Goal: Information Seeking & Learning: Learn about a topic

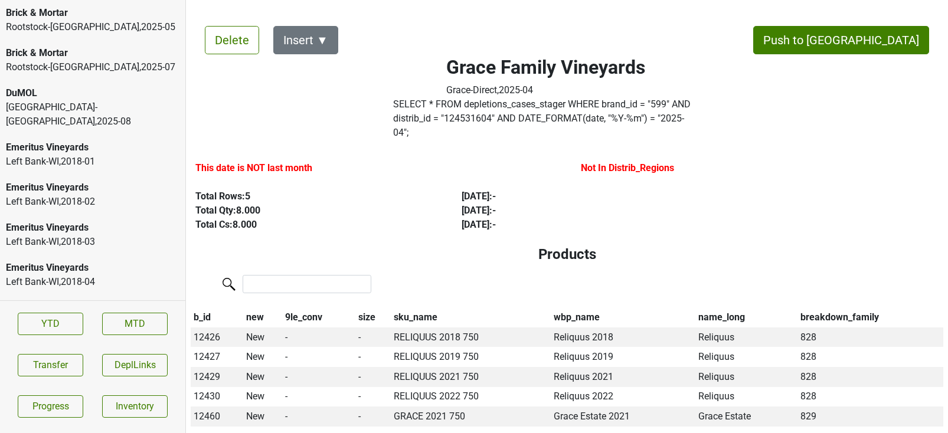
scroll to position [2669, 0]
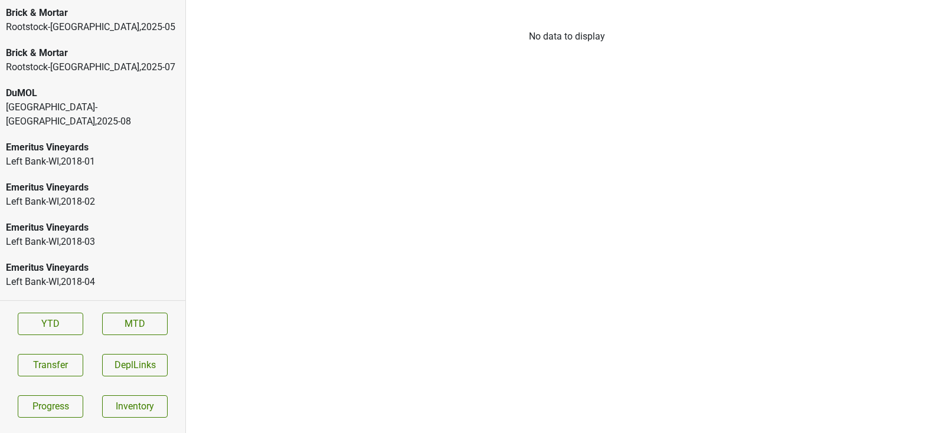
click at [103, 114] on div "Monterey-CA , 2025 - 08" at bounding box center [92, 114] width 173 height 28
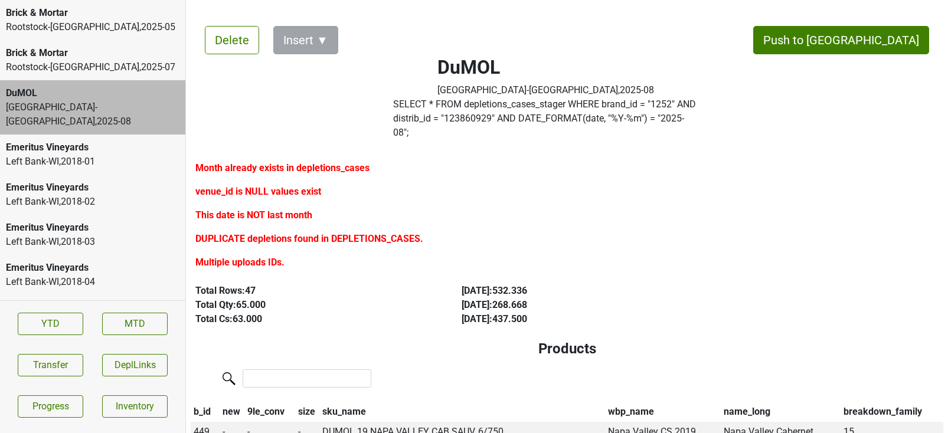
click at [430, 120] on label "SELECT * FROM depletions_cases_stager WHERE brand_id = " 1252 " AND distrib_id …" at bounding box center [545, 118] width 305 height 42
copy label "123860929"
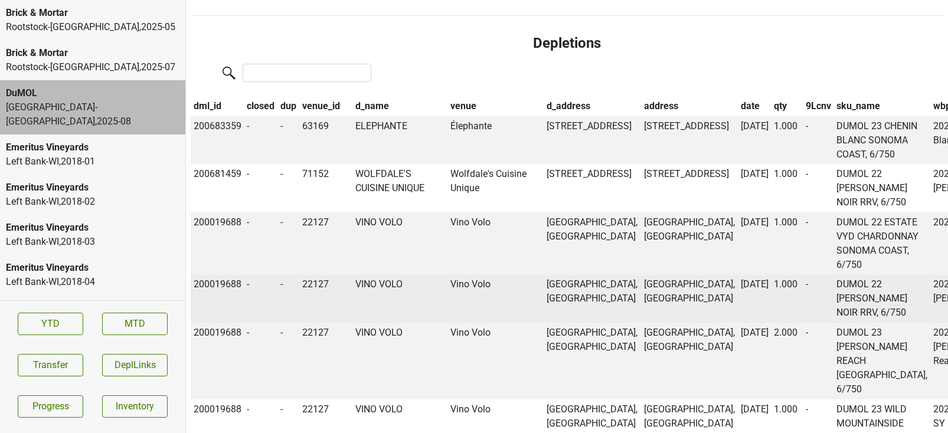
scroll to position [1158, 0]
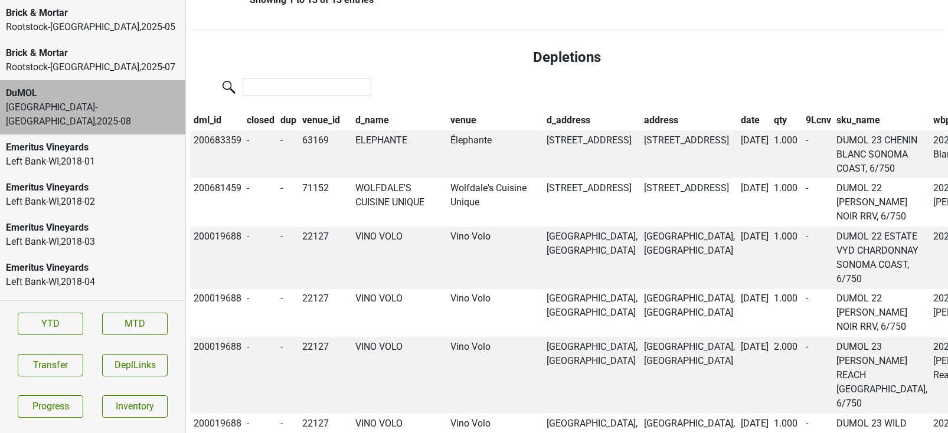
click at [738, 130] on th "date" at bounding box center [755, 120] width 34 height 20
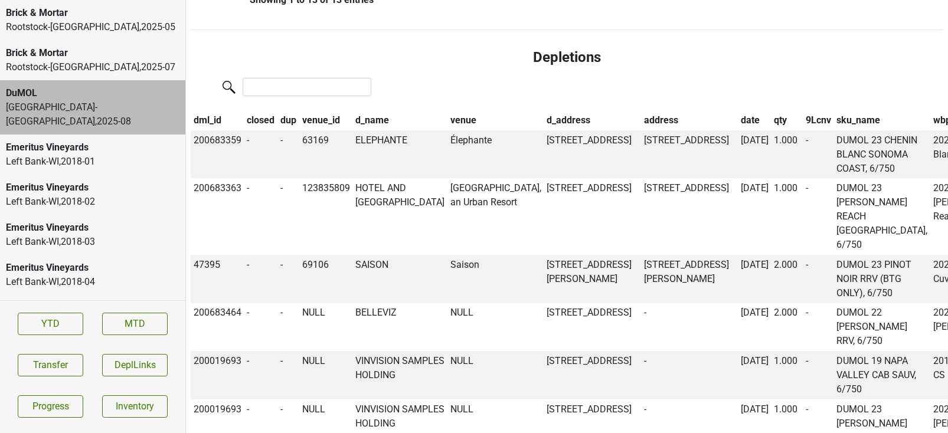
click at [738, 130] on th "date" at bounding box center [755, 120] width 34 height 20
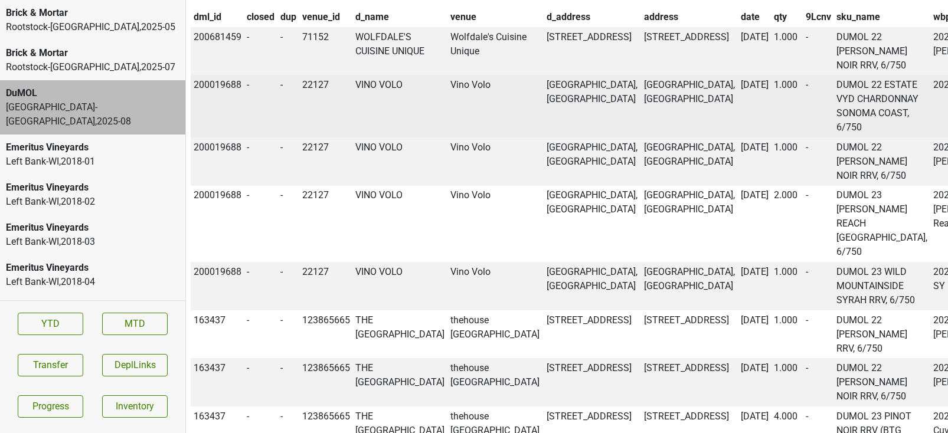
scroll to position [0, 0]
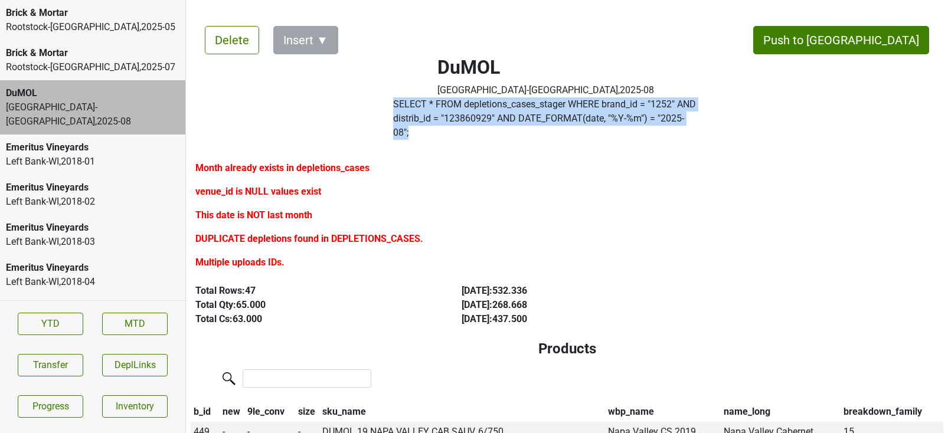
drag, startPoint x: 673, startPoint y: 120, endPoint x: 377, endPoint y: 106, distance: 296.6
click at [377, 106] on div "DuMOL Monterey-CA , 2025 - 08 SELECT * FROM depletions_cases_stager WHERE brand…" at bounding box center [545, 78] width 387 height 133
copy div "SELECT * FROM depletions_cases_stager WHERE brand_id = " 1252 " AND distrib_id …"
click at [68, 356] on button "Transfer" at bounding box center [51, 365] width 66 height 22
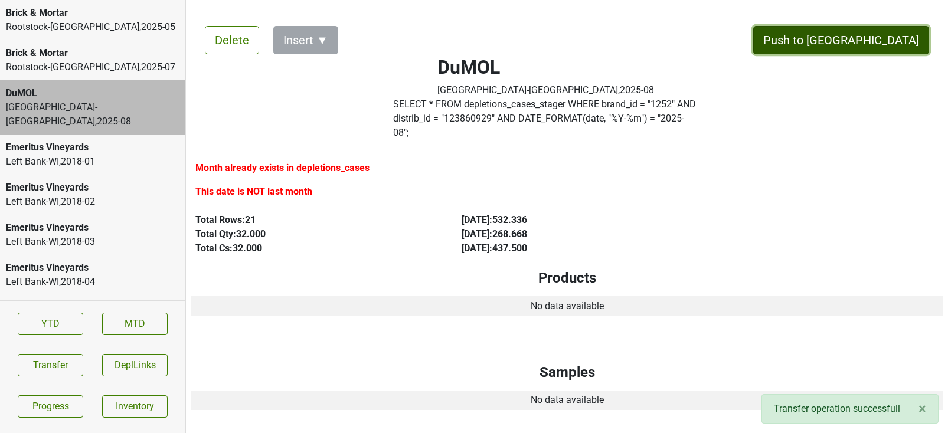
click at [875, 33] on button "Push to DC" at bounding box center [841, 40] width 176 height 28
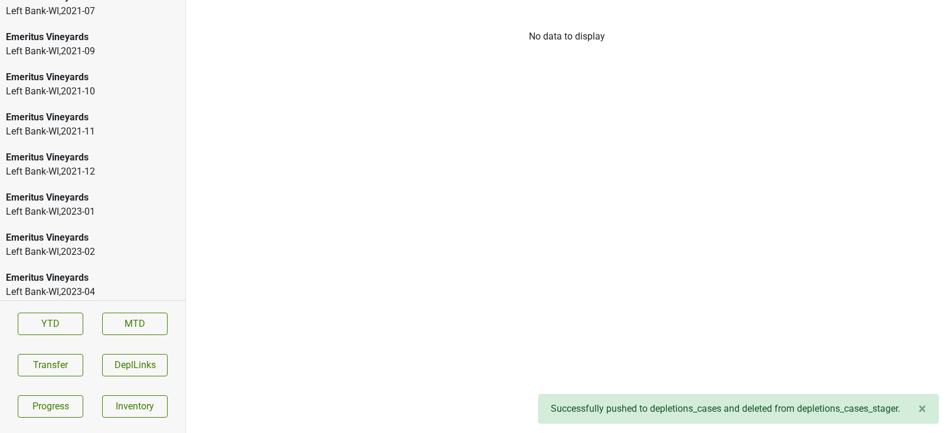
scroll to position [1867, 0]
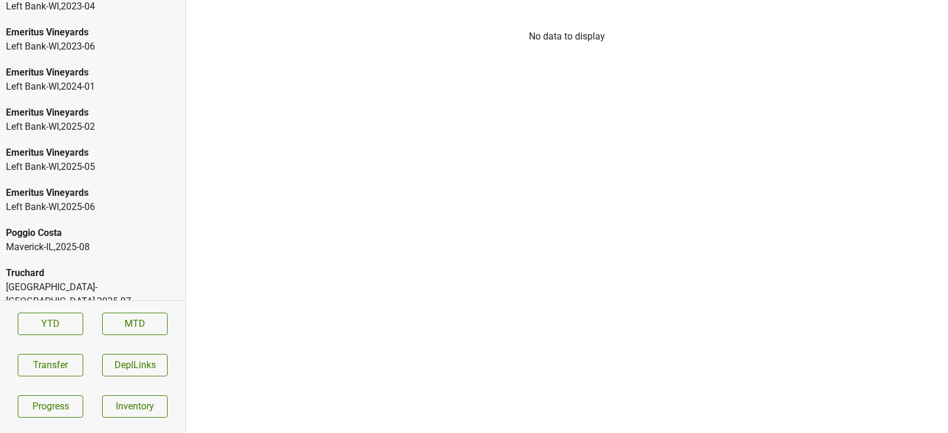
click at [83, 228] on div "Poggio Costa" at bounding box center [92, 233] width 173 height 14
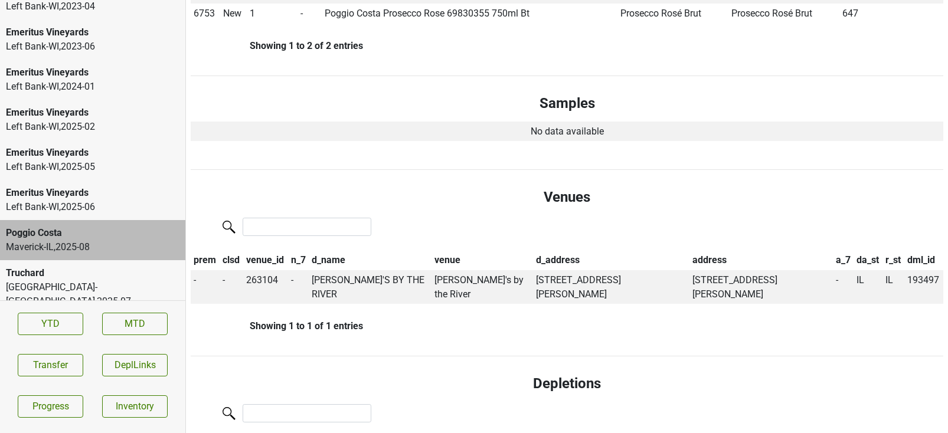
scroll to position [383, 0]
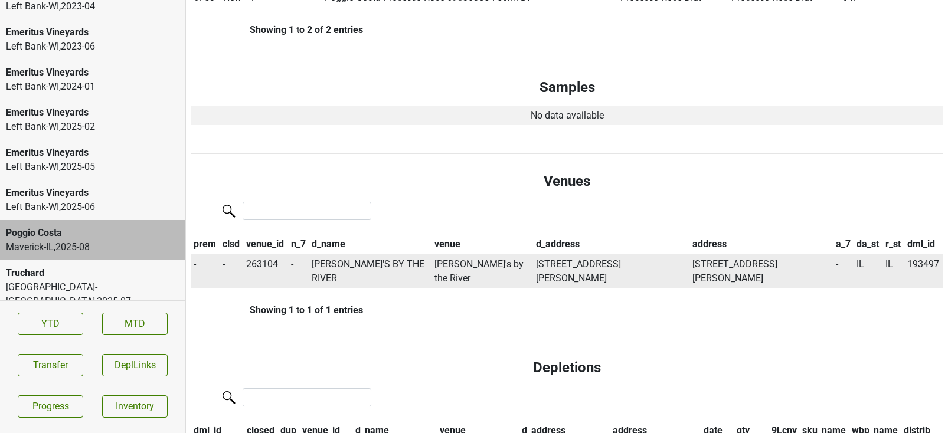
click at [330, 254] on td "FRANCESCA'S BY THE RIVER" at bounding box center [370, 271] width 123 height 34
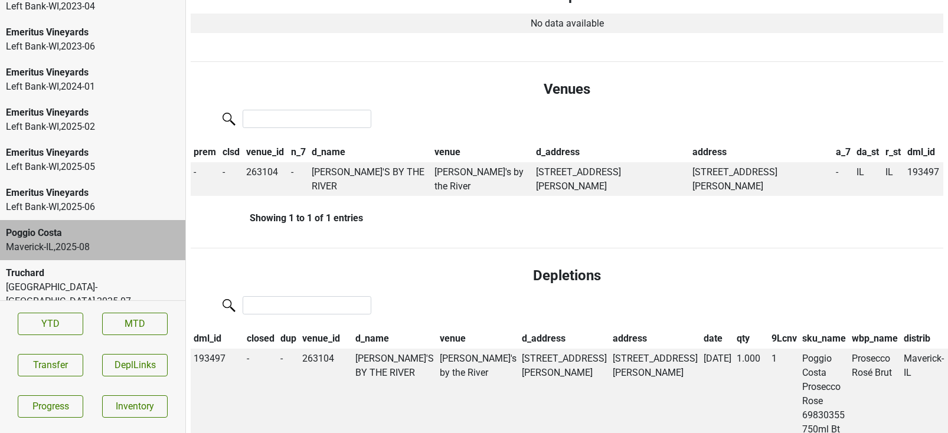
scroll to position [476, 0]
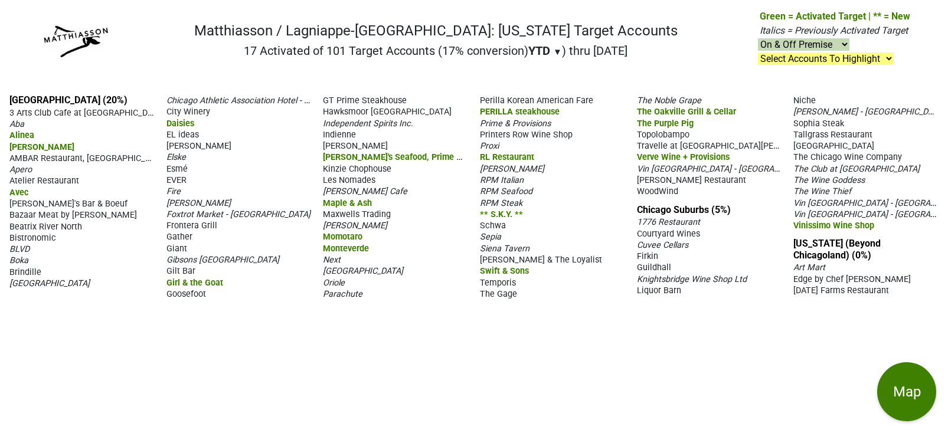
click at [180, 157] on span "Elske" at bounding box center [175, 157] width 19 height 10
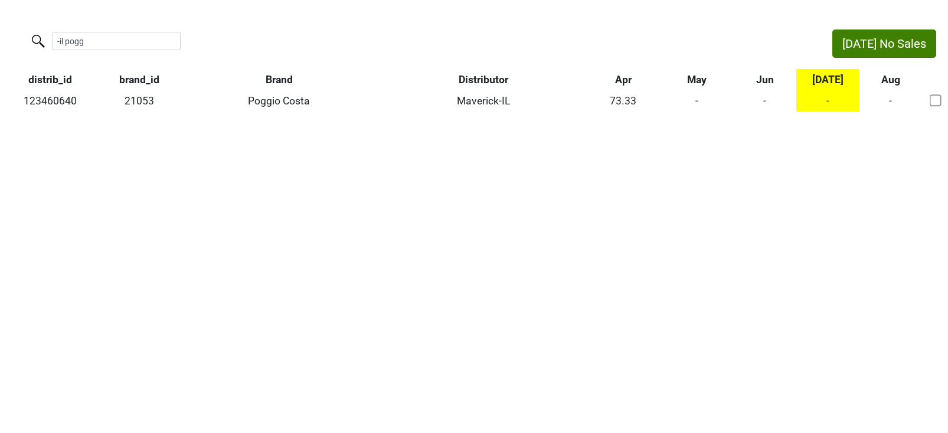
type input "-il pogg"
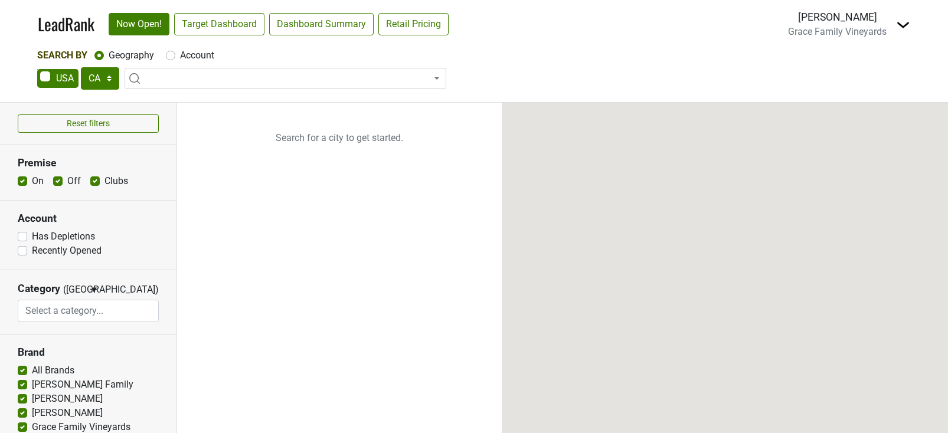
select select "CA"
select select
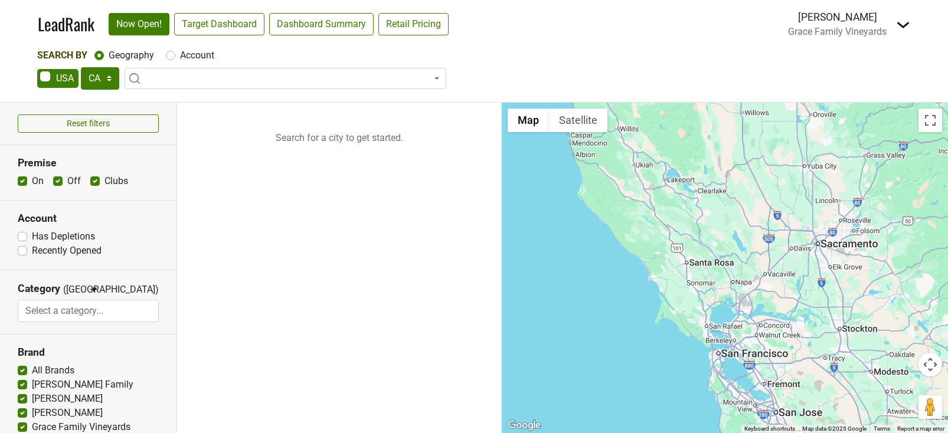
click at [172, 82] on span at bounding box center [286, 78] width 322 height 21
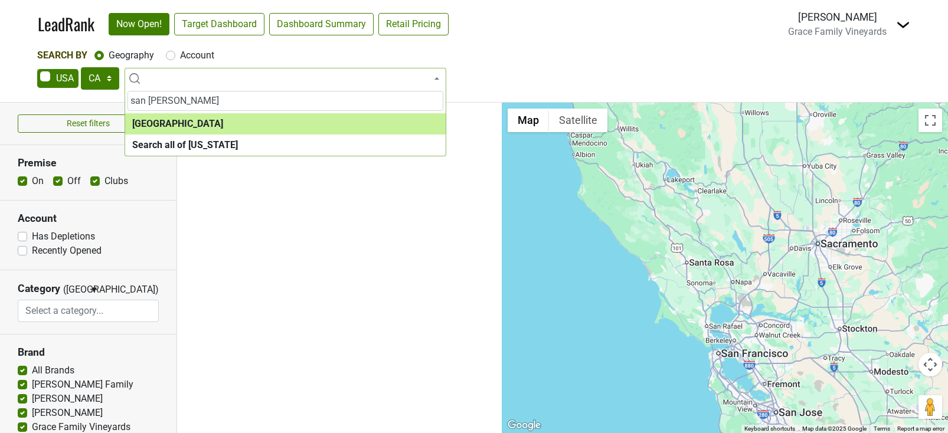
type input "san [PERSON_NAME]"
select select "1259"
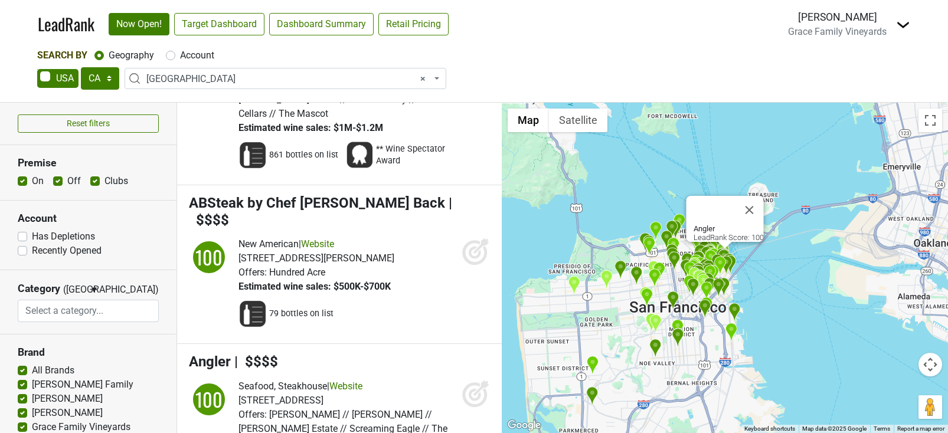
scroll to position [420, 0]
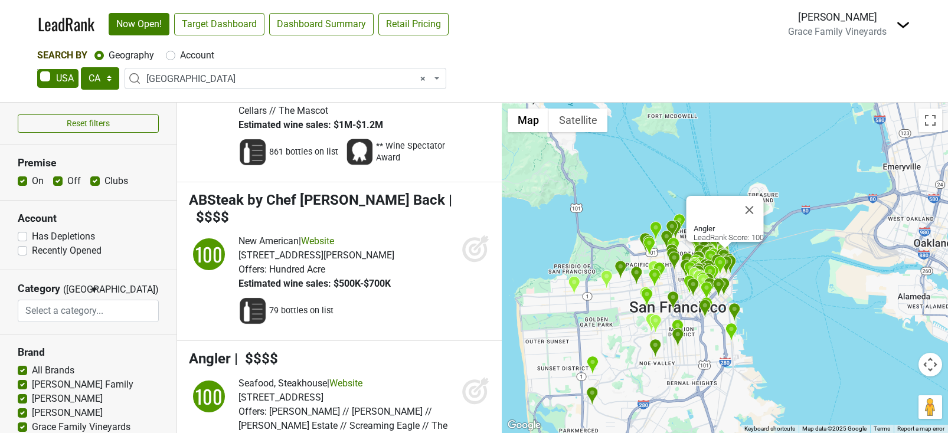
click at [32, 236] on label "Has Depletions" at bounding box center [63, 237] width 63 height 14
click at [20, 236] on input "Has Depletions" at bounding box center [22, 236] width 9 height 12
checkbox input "true"
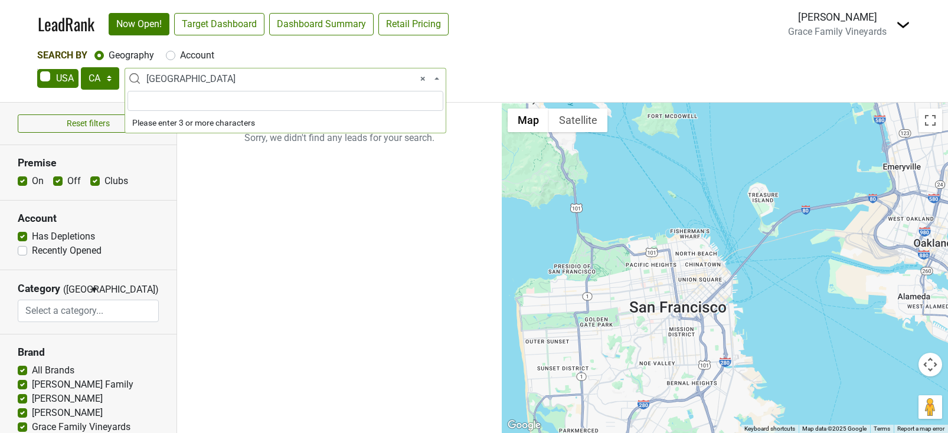
click at [167, 80] on span "× San Francisco" at bounding box center [288, 79] width 285 height 14
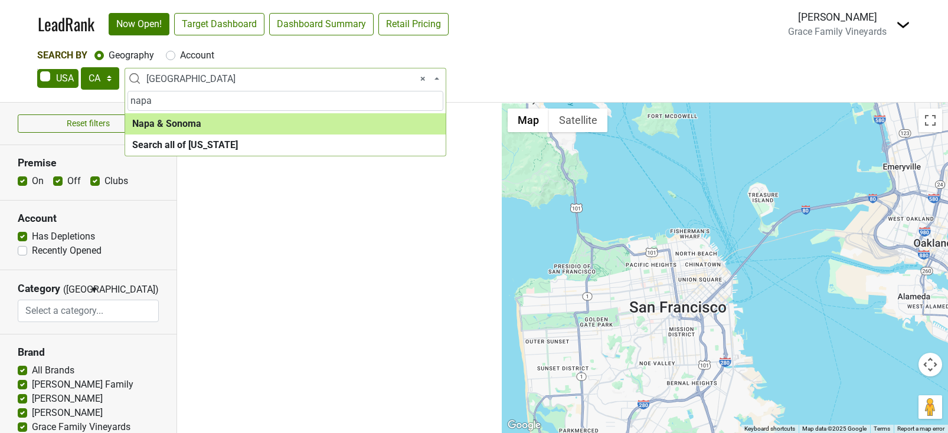
type input "napa"
select select "1138"
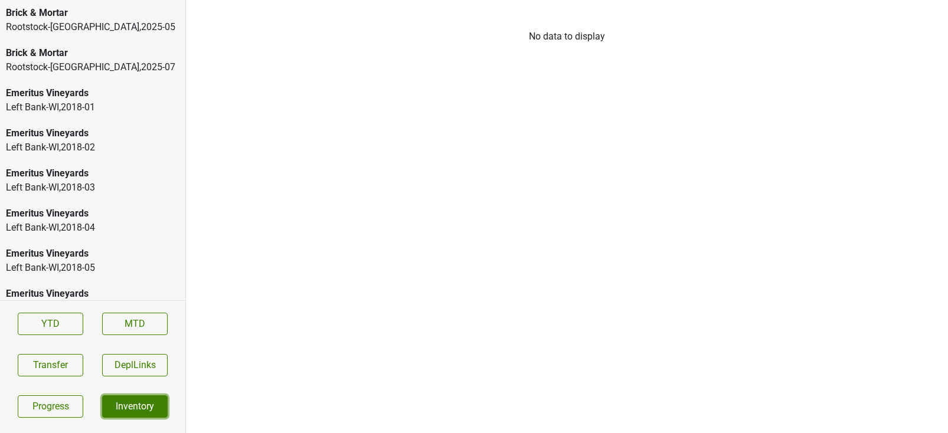
click at [122, 403] on link "Inventory" at bounding box center [135, 406] width 66 height 22
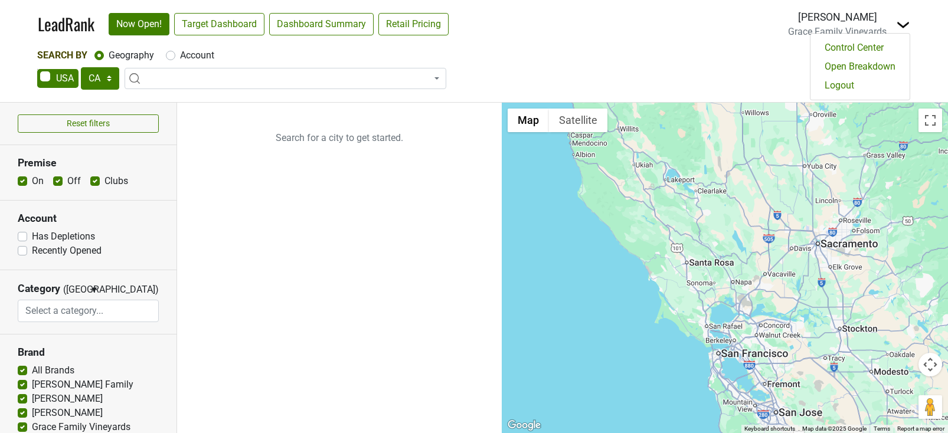
select select "CA"
select select
click at [867, 80] on link "Logout" at bounding box center [859, 85] width 99 height 19
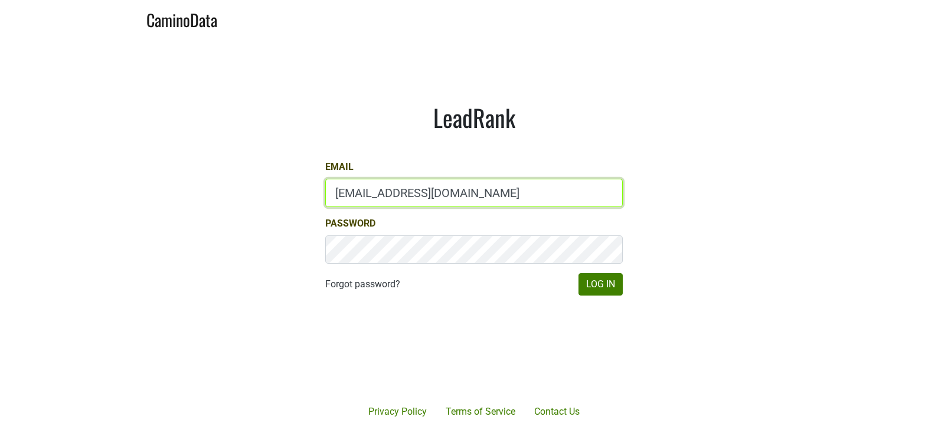
click at [395, 183] on input "[EMAIL_ADDRESS][DOMAIN_NAME]" at bounding box center [473, 193] width 297 height 28
click at [395, 183] on input "drewstapp@jonata.com" at bounding box center [473, 193] width 297 height 28
type input "m"
type input "marc@dumol.com"
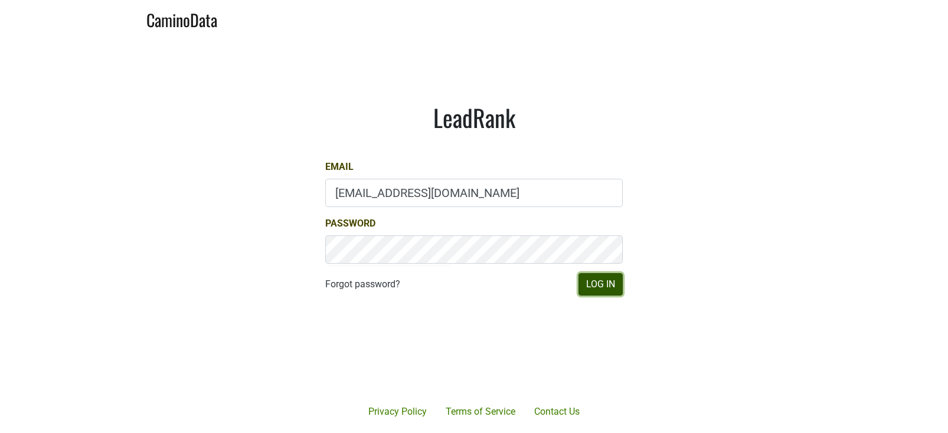
click at [591, 281] on button "Log In" at bounding box center [600, 284] width 44 height 22
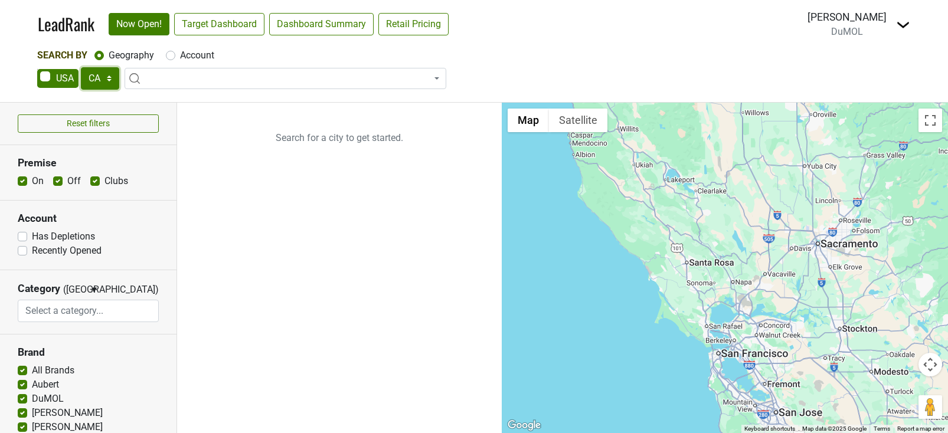
click at [99, 73] on select "AK AL AR AZ CA CO CT DC DE FL GA HI IA ID IL IN KS KY LA MA MD ME MI MN MO MS M…" at bounding box center [100, 78] width 38 height 22
select select "MA"
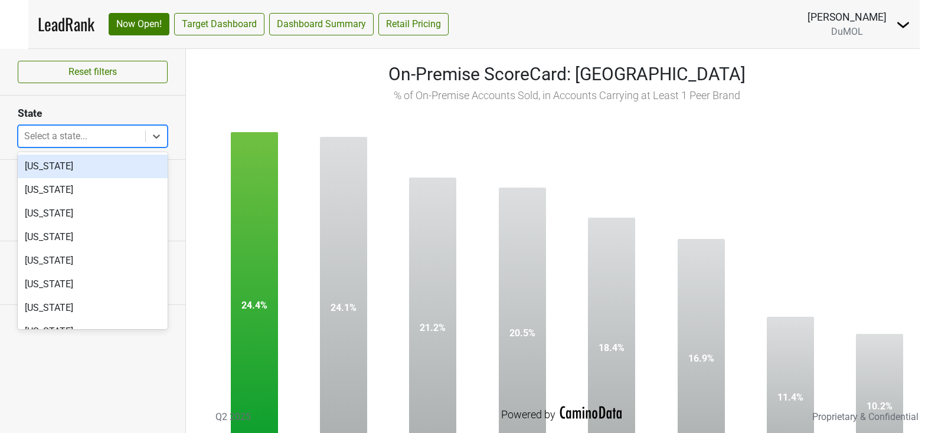
click at [106, 139] on div at bounding box center [81, 136] width 115 height 17
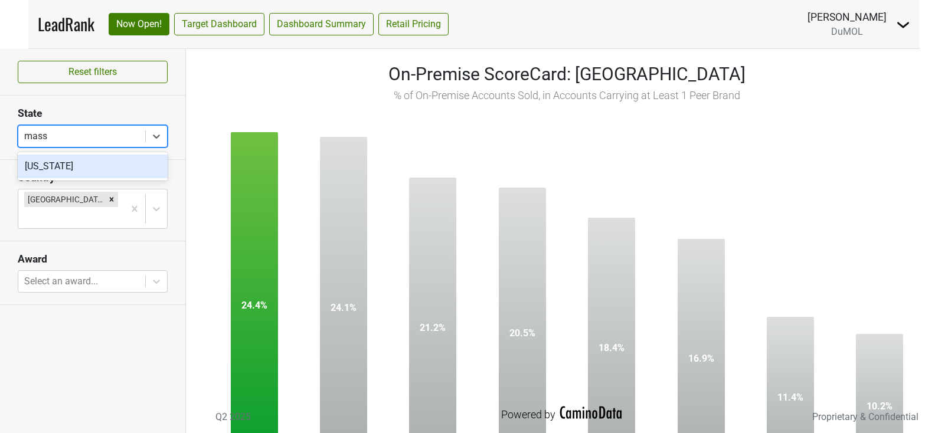
type input "massa"
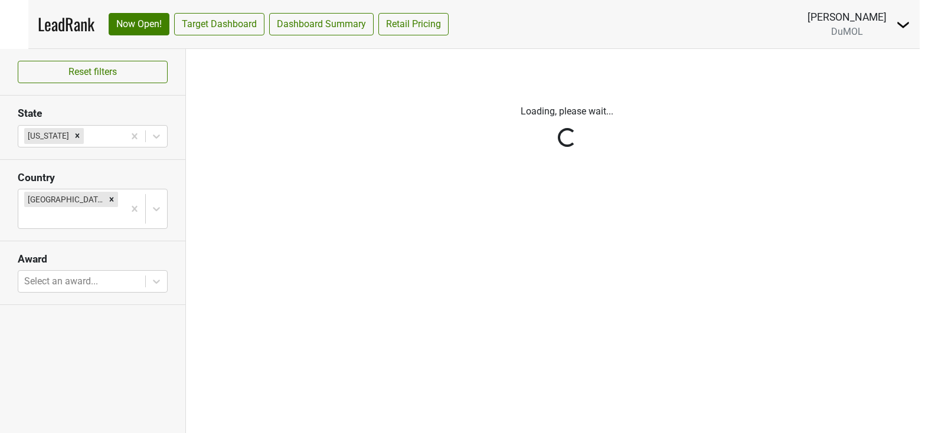
click at [198, 188] on div "Loading, please wait..." at bounding box center [567, 241] width 762 height 384
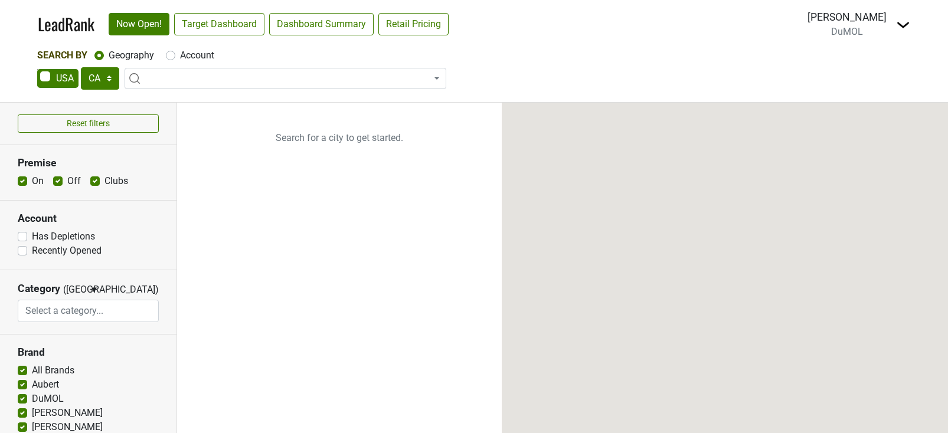
select select "CA"
select select
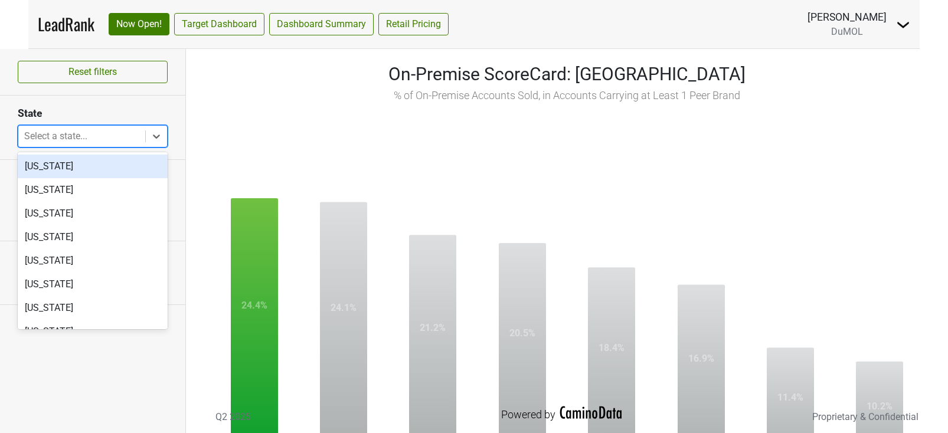
click at [100, 139] on div at bounding box center [81, 136] width 115 height 17
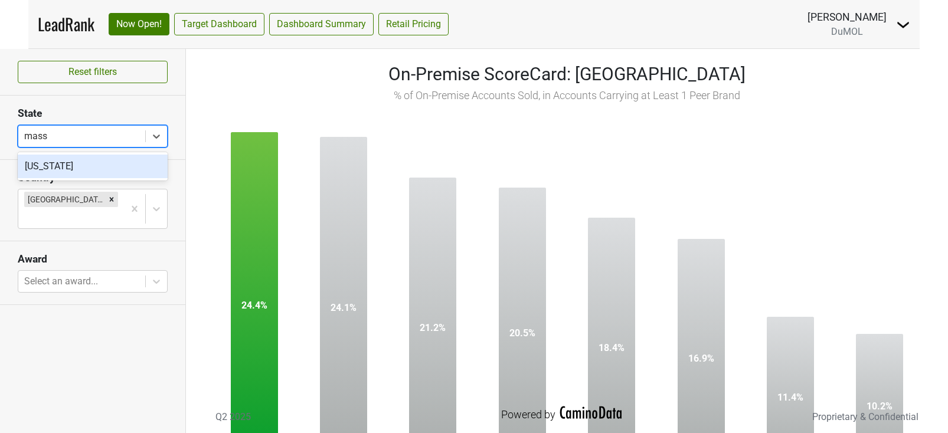
type input "massa"
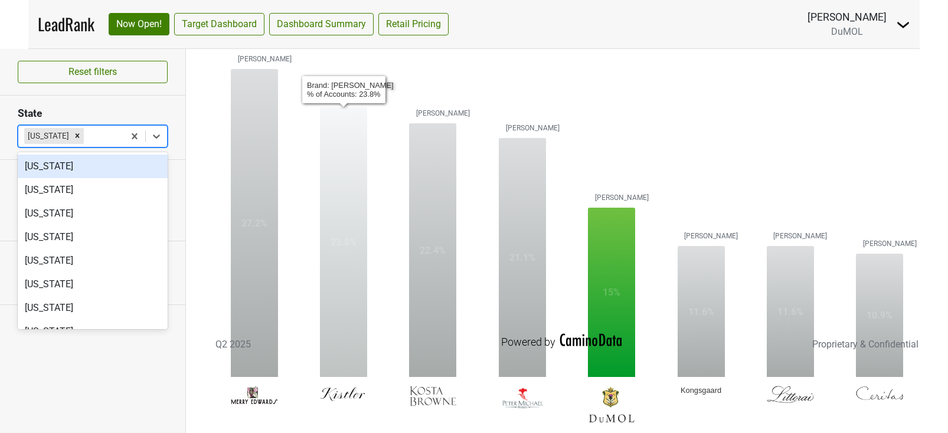
scroll to position [71, 0]
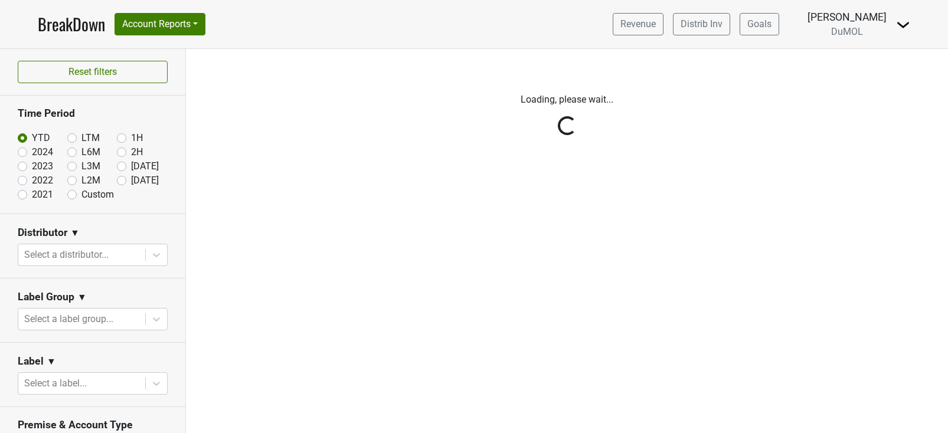
click at [73, 140] on div "Reset filters Time Period YTD LTM 1H 2024 L6M 2H 2023 L3M [DATE] '25 2022 L2M A…" at bounding box center [93, 241] width 186 height 384
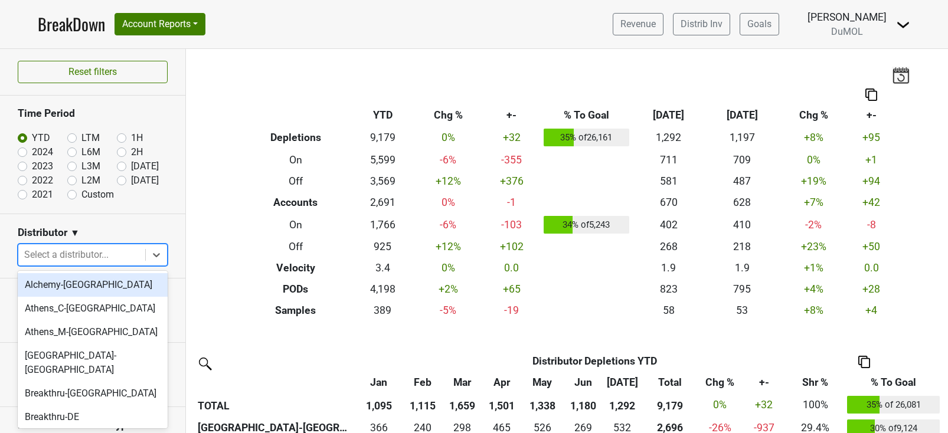
click at [83, 252] on div at bounding box center [81, 255] width 115 height 17
type input "-ma"
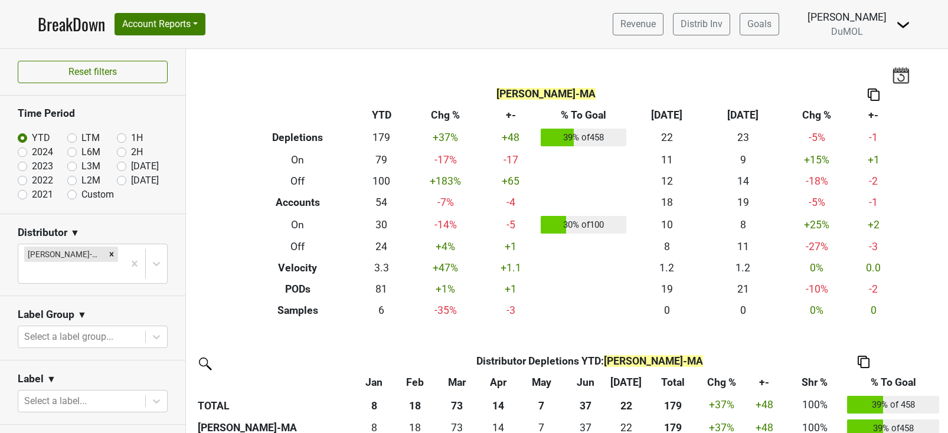
click at [81, 139] on label "LTM" at bounding box center [90, 138] width 18 height 14
click at [73, 139] on input "LTM" at bounding box center [90, 137] width 47 height 12
radio input "true"
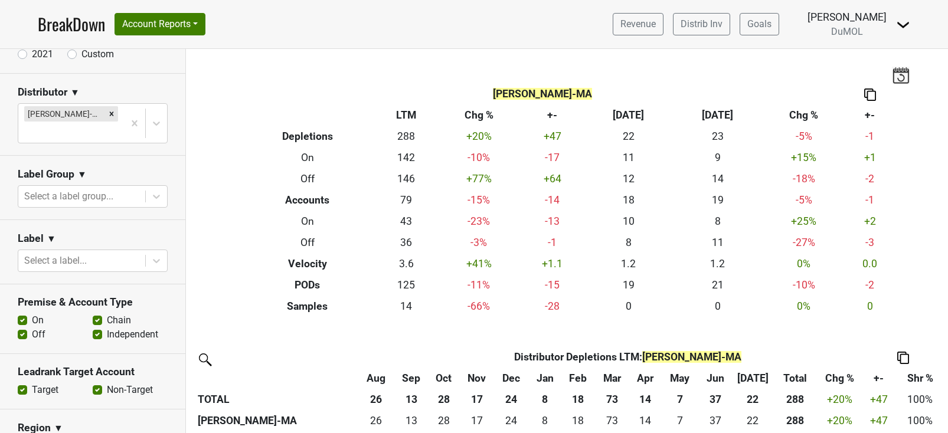
scroll to position [143, 0]
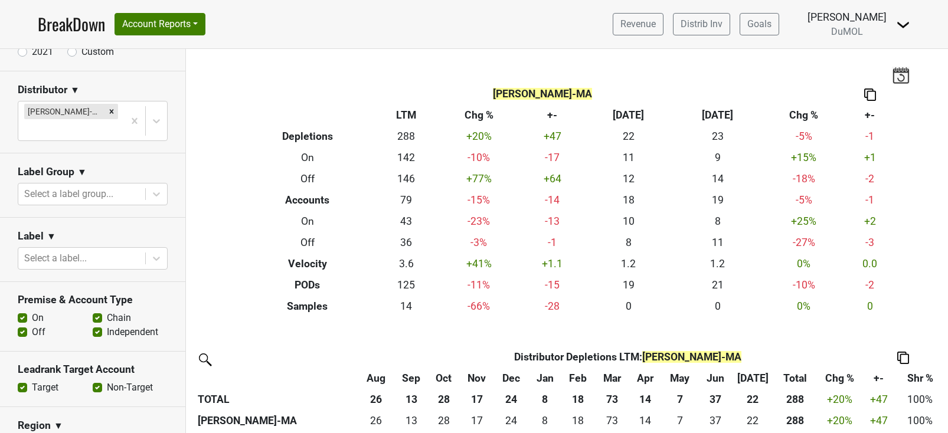
click at [32, 325] on label "Off" at bounding box center [39, 332] width 14 height 14
click at [22, 325] on input "Off" at bounding box center [22, 331] width 9 height 12
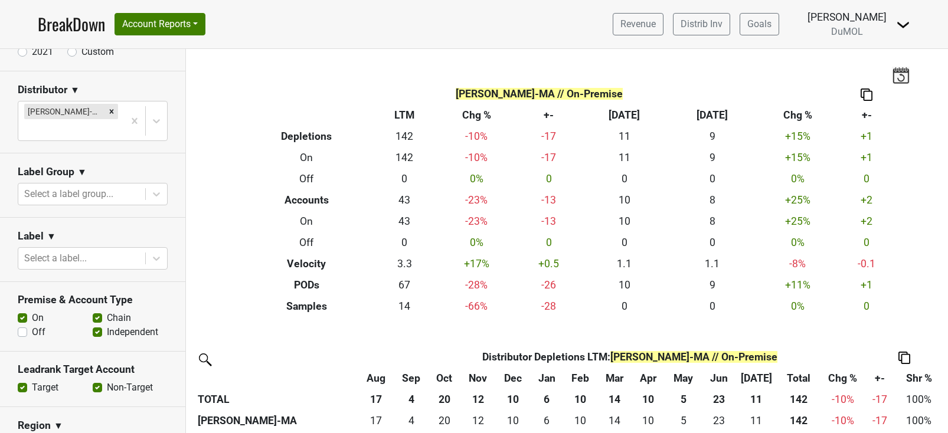
click at [32, 325] on label "Off" at bounding box center [39, 332] width 14 height 14
click at [23, 325] on input "Off" at bounding box center [22, 331] width 9 height 12
checkbox input "true"
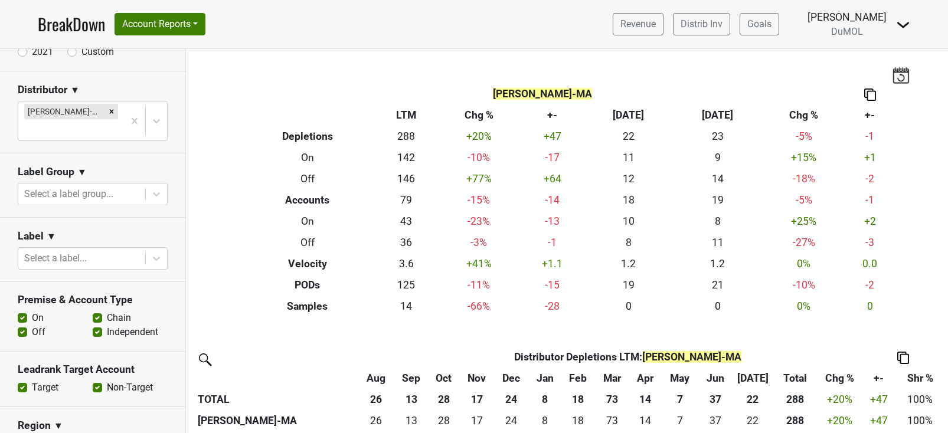
click at [32, 311] on label "On" at bounding box center [38, 318] width 12 height 14
click at [22, 311] on input "On" at bounding box center [22, 317] width 9 height 12
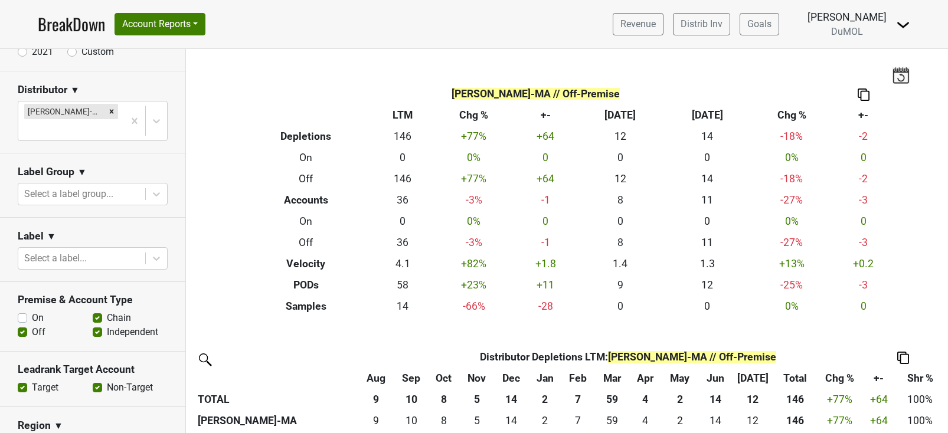
click at [32, 311] on label "On" at bounding box center [38, 318] width 12 height 14
click at [22, 311] on input "On" at bounding box center [22, 317] width 9 height 12
checkbox input "true"
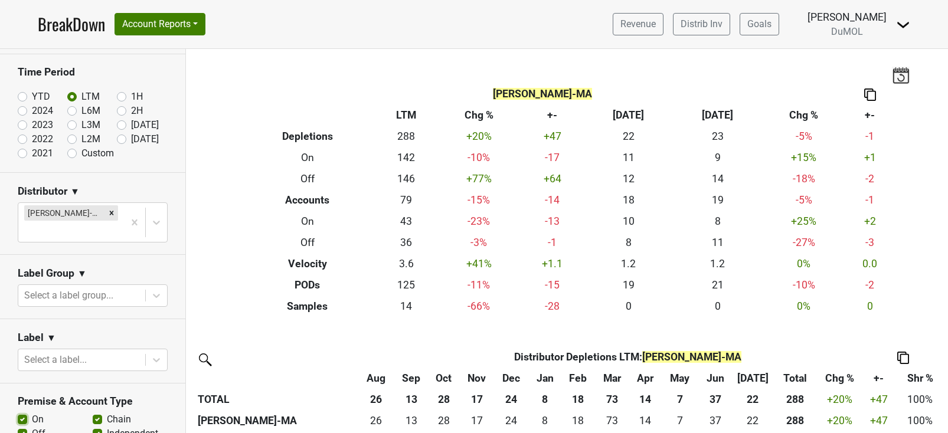
scroll to position [35, 0]
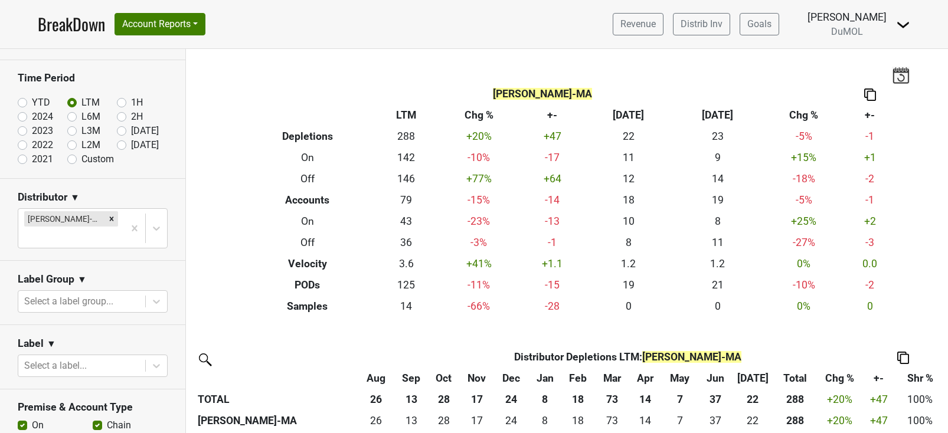
click at [32, 116] on label "2024" at bounding box center [42, 117] width 21 height 14
click at [22, 116] on input "2024" at bounding box center [41, 116] width 47 height 12
radio input "true"
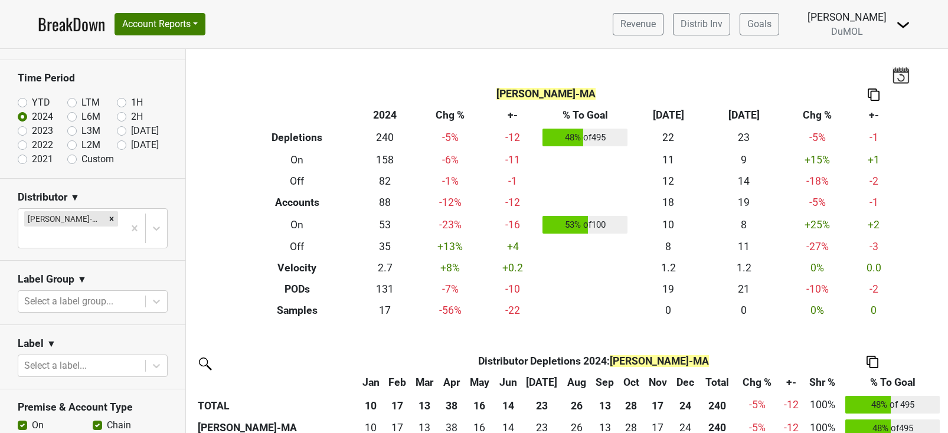
click at [32, 133] on label "2023" at bounding box center [42, 131] width 21 height 14
click at [22, 133] on input "2023" at bounding box center [41, 130] width 47 height 12
radio input "true"
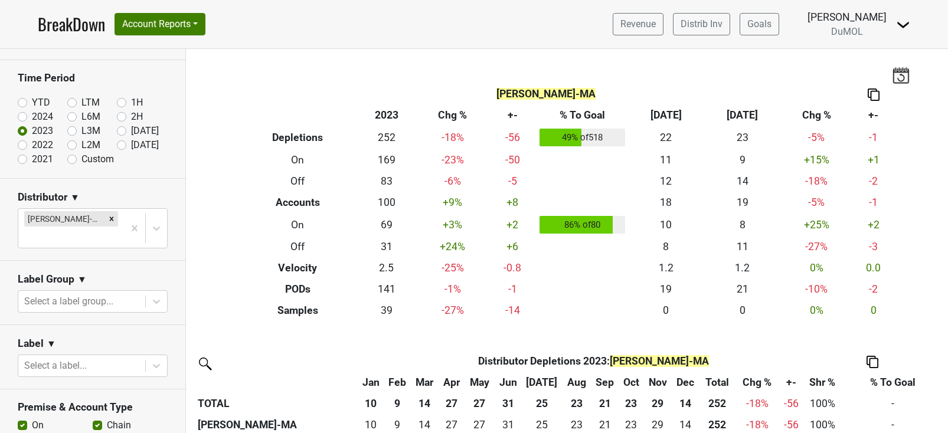
click at [32, 144] on label "2022" at bounding box center [42, 145] width 21 height 14
click at [23, 144] on input "2022" at bounding box center [41, 144] width 47 height 12
radio input "true"
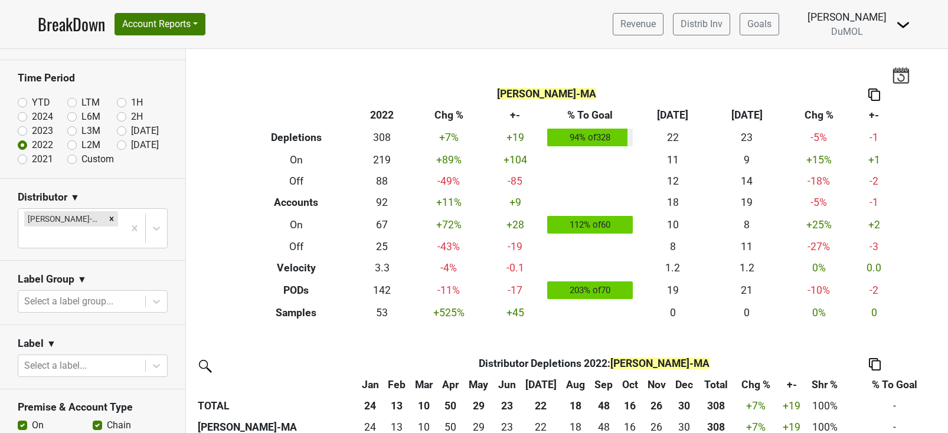
click at [32, 119] on label "2024" at bounding box center [42, 117] width 21 height 14
click at [24, 119] on input "2024" at bounding box center [41, 116] width 47 height 12
radio input "true"
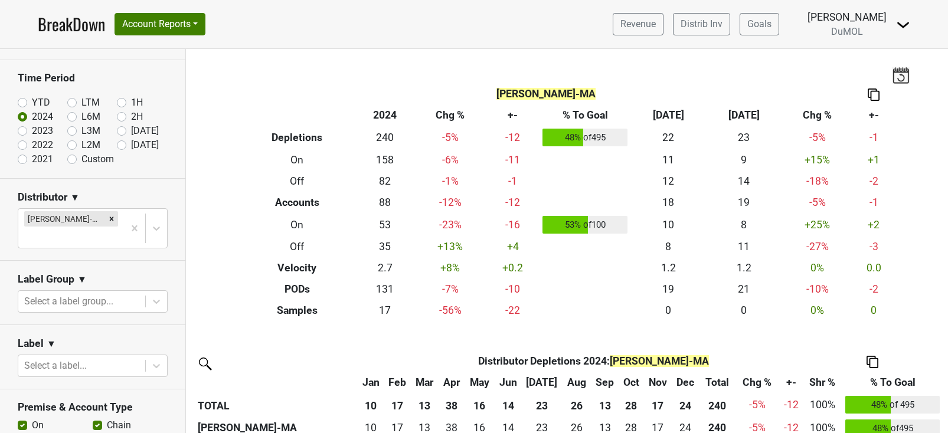
click at [81, 99] on label "LTM" at bounding box center [90, 103] width 18 height 14
click at [72, 99] on input "LTM" at bounding box center [90, 102] width 47 height 12
radio input "true"
